Goal: Entertainment & Leisure: Consume media (video, audio)

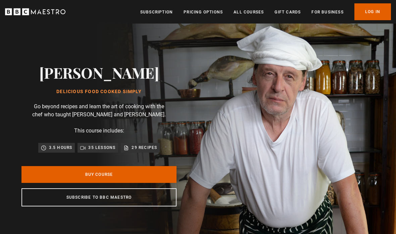
click at [363, 14] on link "Log In" at bounding box center [372, 11] width 37 height 17
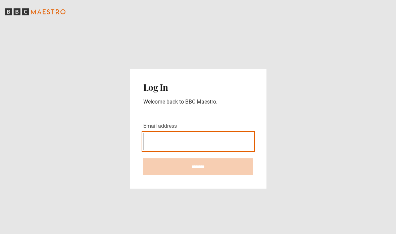
type input "**********"
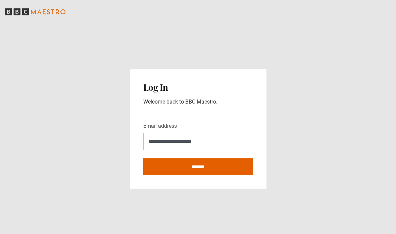
click at [223, 175] on input "********" at bounding box center [198, 166] width 110 height 17
type input "**********"
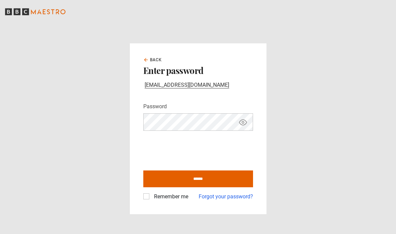
click at [226, 187] on input "******" at bounding box center [198, 178] width 110 height 17
type input "**********"
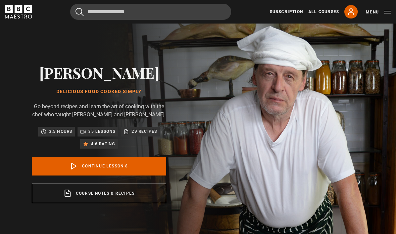
click at [121, 203] on link "Course notes & recipes opens in a new tab" at bounding box center [99, 192] width 134 height 19
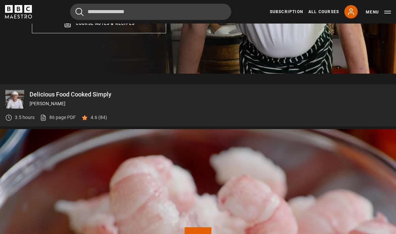
scroll to position [170, 0]
click at [14, 108] on img at bounding box center [14, 98] width 19 height 19
click at [19, 108] on img at bounding box center [14, 98] width 19 height 19
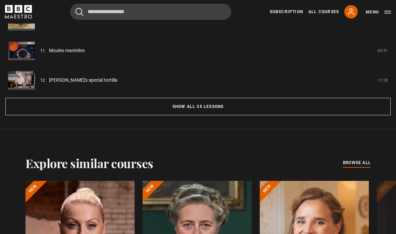
scroll to position [634, 0]
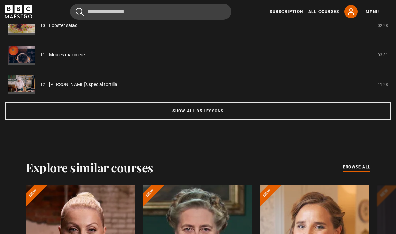
click at [224, 119] on button "Show all 35 lessons" at bounding box center [197, 110] width 385 height 17
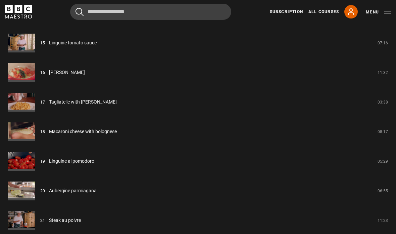
scroll to position [999, 0]
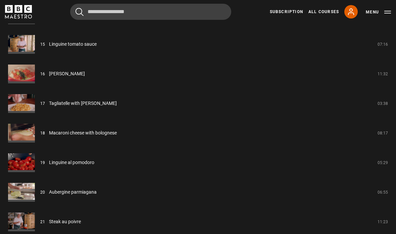
click at [49, 48] on link "Linguine tomato sauce" at bounding box center [73, 44] width 48 height 7
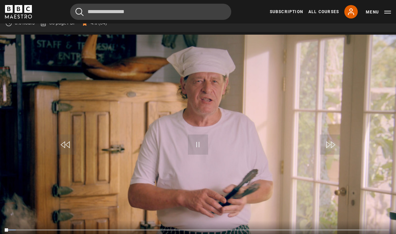
scroll to position [308, 0]
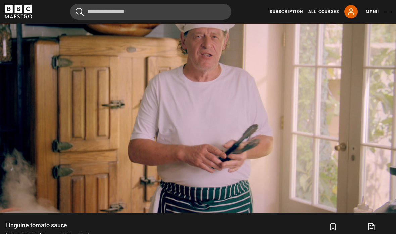
click at [324, 144] on video-js "Video Player is loading. Play Lesson Linguine tomato sauce 10s Skip Back 10 sec…" at bounding box center [198, 101] width 396 height 223
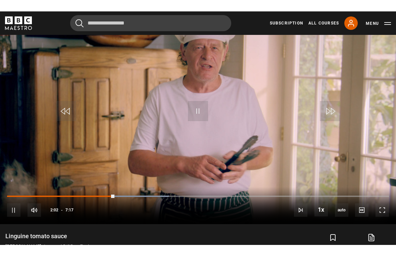
scroll to position [8, 0]
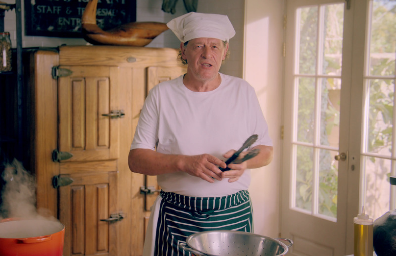
click at [358, 192] on video-js "Video Player is loading. Play Lesson Linguine tomato sauce 10s Skip Back 10 sec…" at bounding box center [198, 128] width 396 height 256
click at [338, 165] on video-js "Video Player is loading. Play Lesson Linguine tomato sauce 10s Skip Back 10 sec…" at bounding box center [198, 128] width 396 height 256
click at [381, 233] on video-js "Video Player is loading. Play Lesson Linguine tomato sauce 10s Skip Back 10 sec…" at bounding box center [198, 128] width 396 height 256
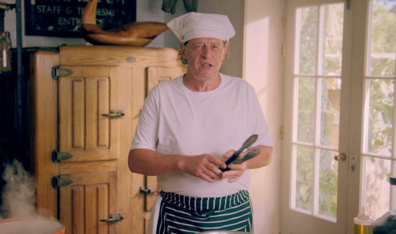
scroll to position [422, 0]
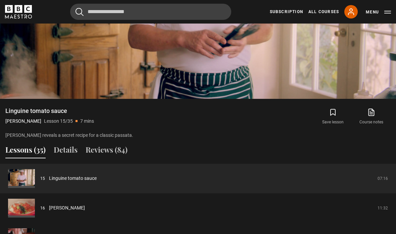
click at [68, 158] on button "Details" at bounding box center [66, 151] width 24 height 14
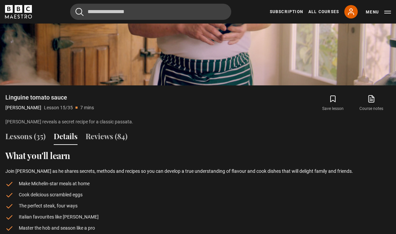
scroll to position [433, 0]
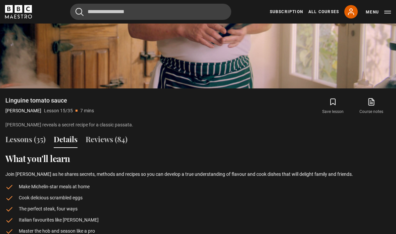
click at [28, 148] on button "Lessons (35)" at bounding box center [25, 141] width 40 height 14
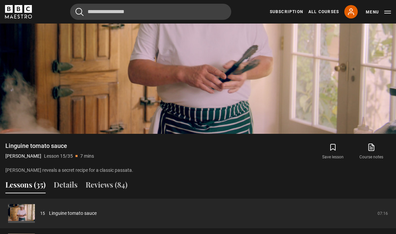
scroll to position [398, 0]
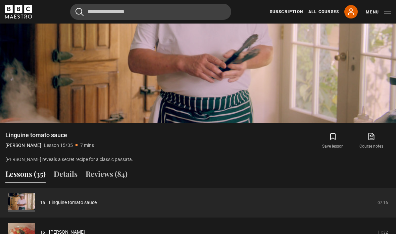
click at [370, 140] on icon at bounding box center [371, 136] width 5 height 7
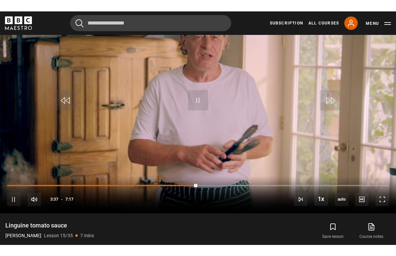
scroll to position [8, 0]
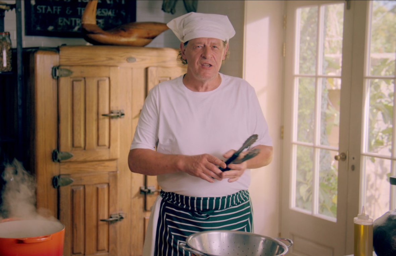
click at [181, 168] on video-js "Video Player is loading. Play Lesson Linguine tomato sauce 10s Skip Back 10 sec…" at bounding box center [198, 128] width 396 height 256
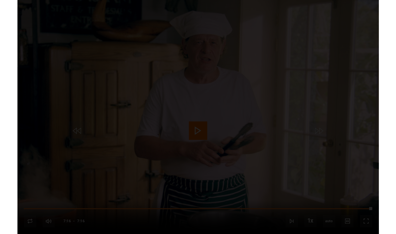
scroll to position [319, 0]
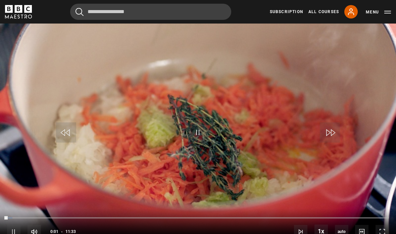
scroll to position [276, 0]
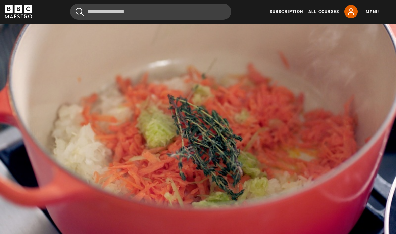
click at [127, 83] on video-js "Video Player is loading. Play Lesson Ragu bolognese 10s Skip Back 10 seconds Pa…" at bounding box center [198, 133] width 396 height 223
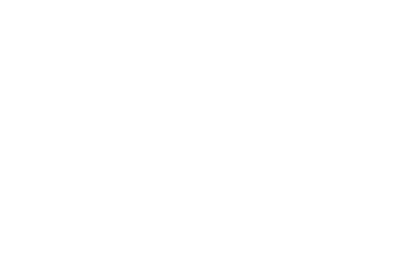
scroll to position [8, 0]
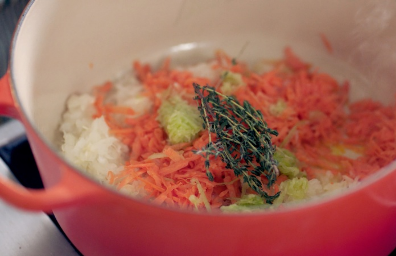
click at [307, 163] on video-js "Video Player is loading. Play Lesson Ragu bolognese 10s Skip Back 10 seconds Pa…" at bounding box center [198, 128] width 396 height 256
click at [222, 205] on video-js "Video Player is loading. Play Lesson Ragu bolognese 10s Skip Back 10 seconds Pa…" at bounding box center [198, 128] width 396 height 256
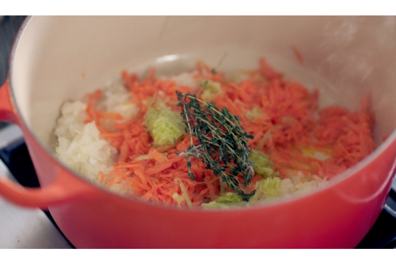
scroll to position [0, 0]
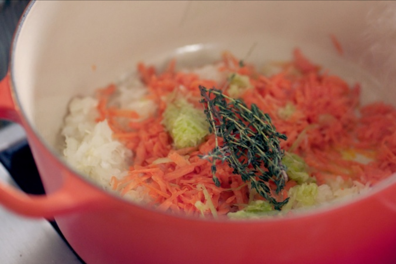
click at [88, 176] on video-js "Video Player is loading. Play Lesson Ragu bolognese 10s Skip Back 10 seconds Pa…" at bounding box center [198, 132] width 396 height 264
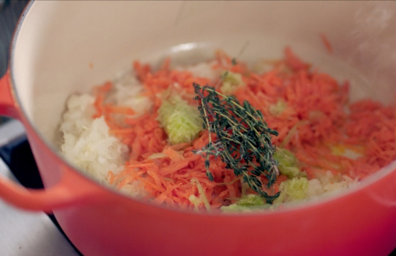
click at [214, 174] on video-js "Video Player is loading. Play Lesson Ragu bolognese 10s Skip Back 10 seconds Pa…" at bounding box center [198, 128] width 396 height 256
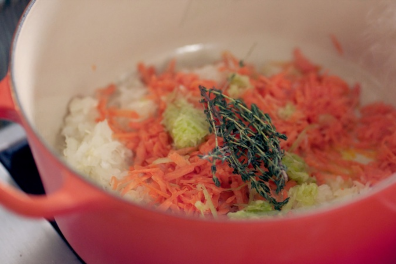
click at [279, 170] on video-js "Video Player is loading. Play Lesson Ragu bolognese 10s Skip Back 10 seconds Pa…" at bounding box center [198, 132] width 396 height 264
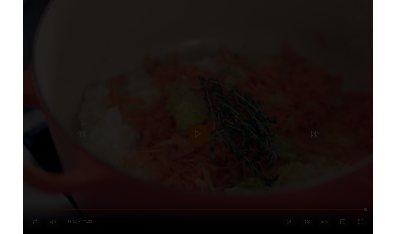
scroll to position [336, 0]
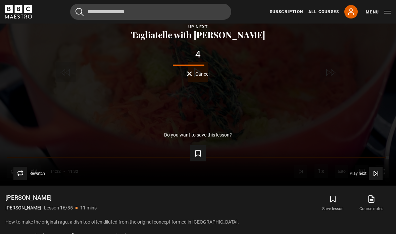
click at [387, 12] on button "Menu" at bounding box center [378, 12] width 25 height 7
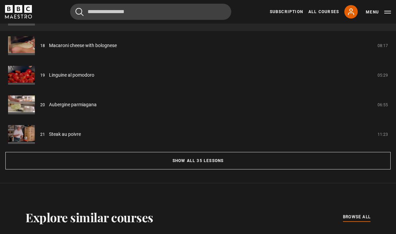
scroll to position [597, 0]
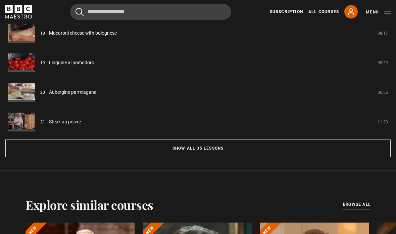
click at [219, 157] on button "Show all 35 lessons" at bounding box center [197, 147] width 385 height 17
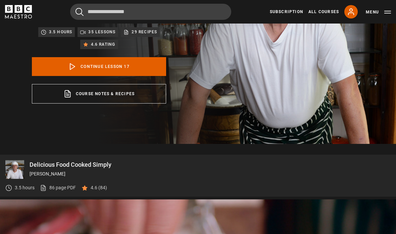
scroll to position [99, 0]
